Goal: Find specific page/section: Find specific page/section

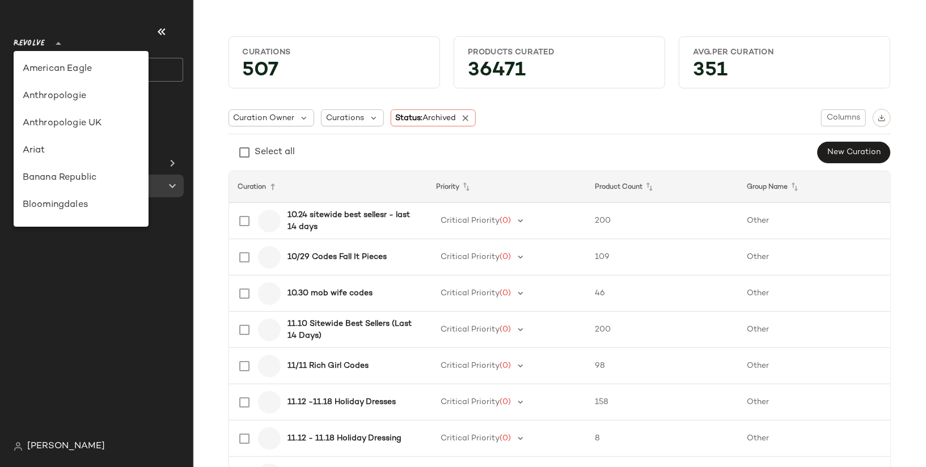
click at [35, 41] on span "Revolve" at bounding box center [29, 41] width 31 height 20
click at [45, 183] on div "Banana Republic" at bounding box center [81, 178] width 117 height 14
type input "**"
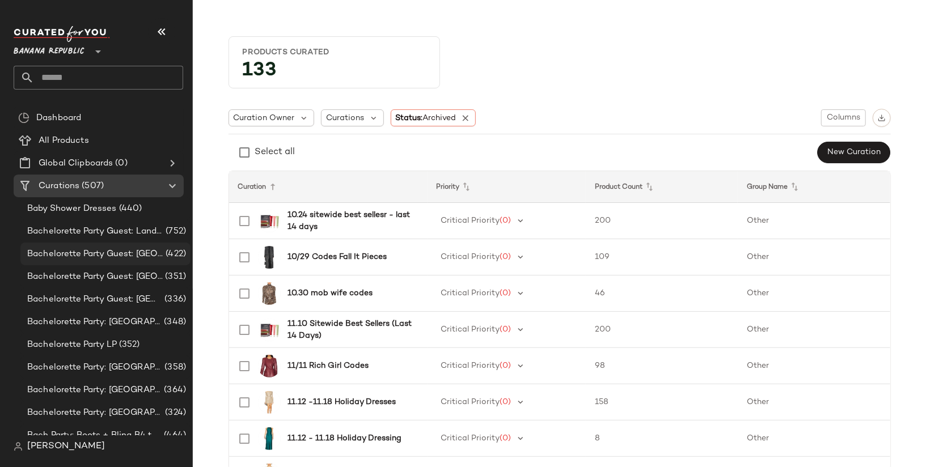
click at [56, 259] on span "Bachelorette Party Guest: Las Vegas" at bounding box center [95, 254] width 136 height 13
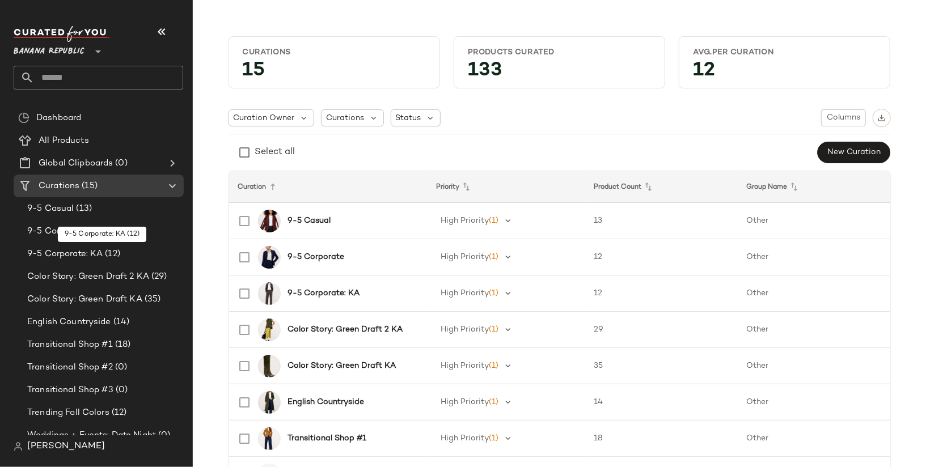
click at [56, 259] on span "9-5 Corporate: KA" at bounding box center [64, 254] width 75 height 13
click at [64, 335] on div "Transitional Shop #1 (18)" at bounding box center [105, 345] width 170 height 23
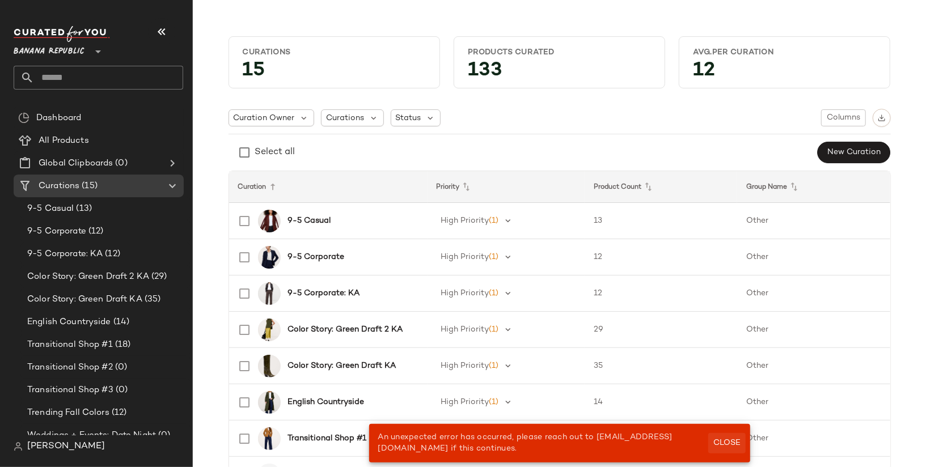
click at [731, 440] on span "Close" at bounding box center [727, 443] width 28 height 9
click at [386, 329] on b "Color Story: Green Draft 2 KA" at bounding box center [345, 330] width 115 height 12
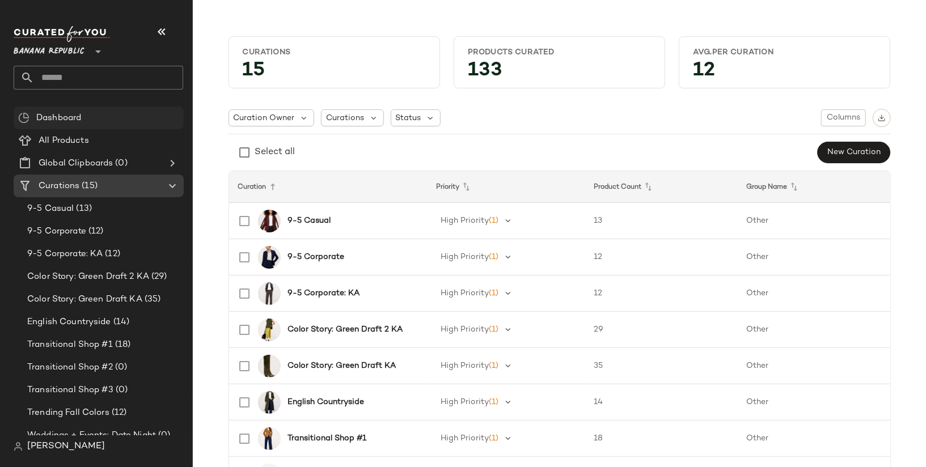
click at [132, 116] on div "Dashboard" at bounding box center [106, 118] width 146 height 13
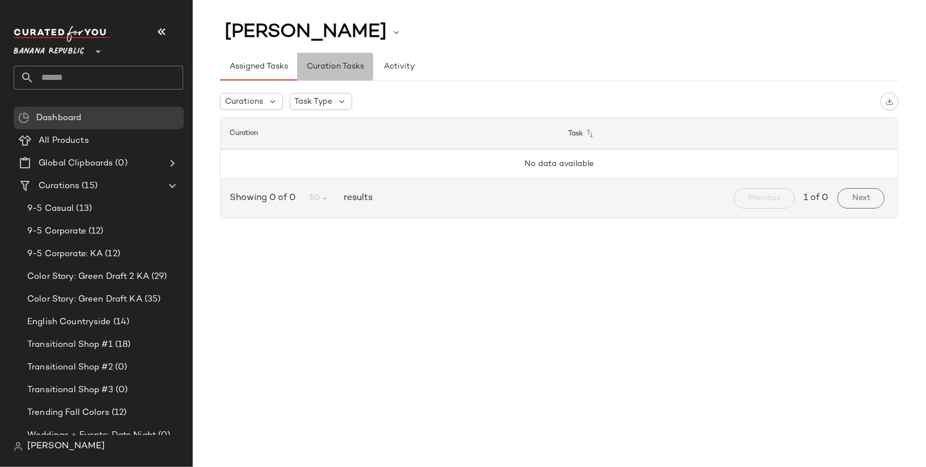
click at [334, 70] on span "Curation Tasks" at bounding box center [335, 66] width 58 height 9
click at [396, 66] on span "Activity" at bounding box center [398, 66] width 31 height 9
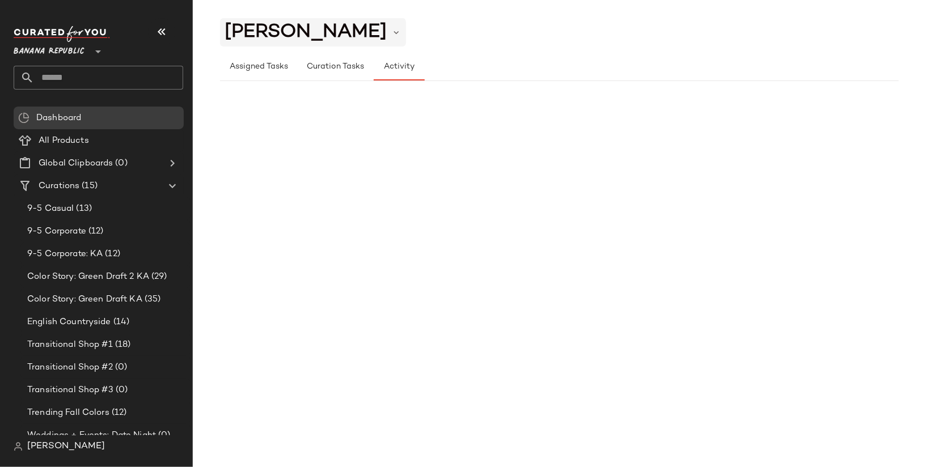
click at [326, 33] on span "Katy Aucoin" at bounding box center [306, 33] width 162 height 22
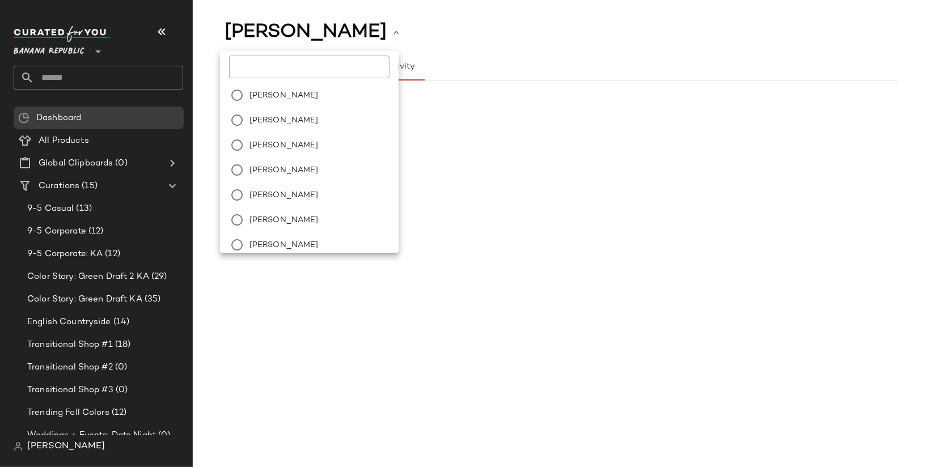
click at [449, 86] on div at bounding box center [559, 98] width 679 height 34
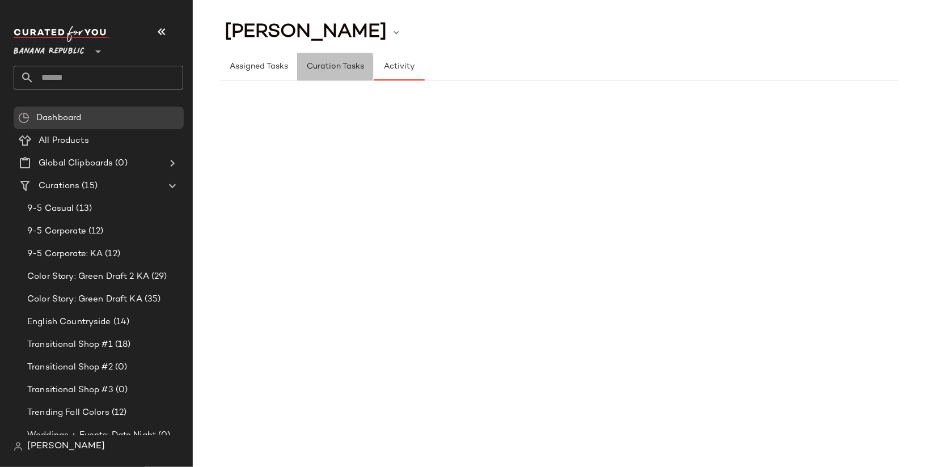
click at [353, 66] on span "Curation Tasks" at bounding box center [335, 66] width 58 height 9
click at [252, 70] on span "Assigned Tasks" at bounding box center [258, 66] width 59 height 9
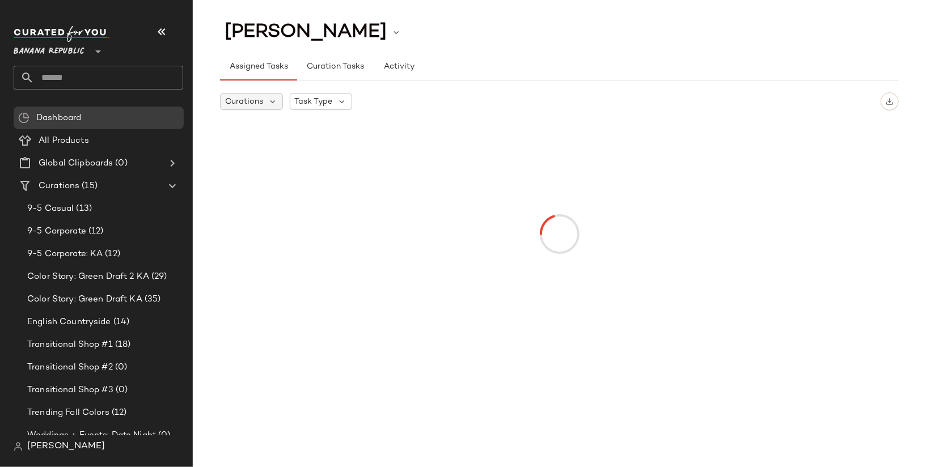
click at [263, 98] on div "Curations" at bounding box center [251, 101] width 63 height 17
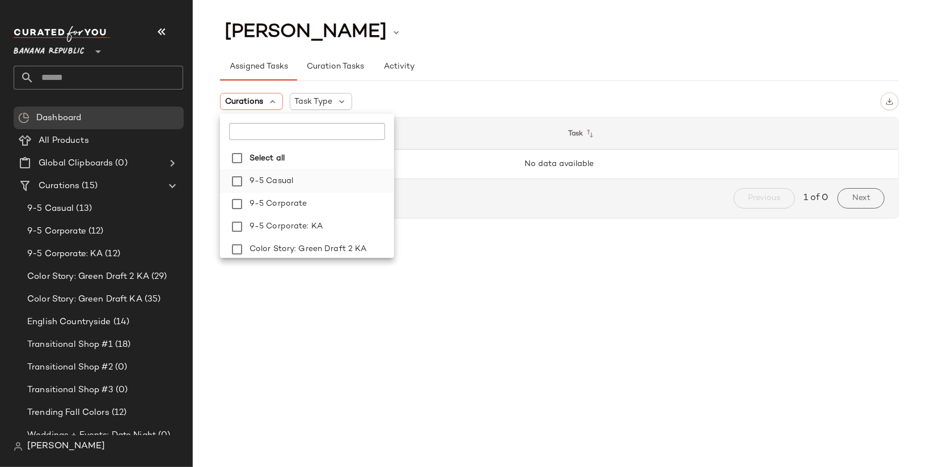
click at [269, 177] on span "9-5 Casual" at bounding box center [272, 181] width 44 height 23
click at [269, 241] on span "Color Story: Green Draft 2 KA" at bounding box center [308, 249] width 117 height 23
click at [527, 69] on div "Assigned Tasks Curation Tasks Activity" at bounding box center [559, 66] width 679 height 27
